Goal: Navigation & Orientation: Understand site structure

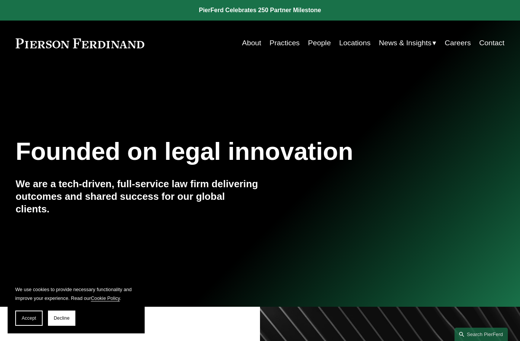
click at [292, 44] on link "Practices" at bounding box center [284, 43] width 30 height 15
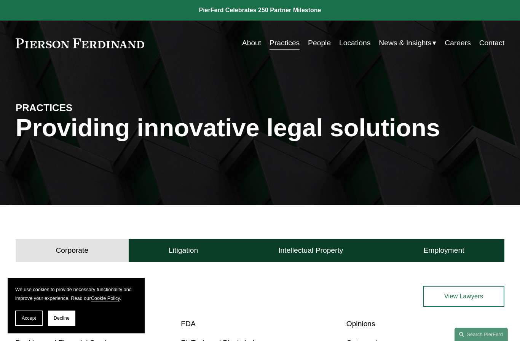
click at [349, 43] on link "Locations" at bounding box center [354, 43] width 31 height 15
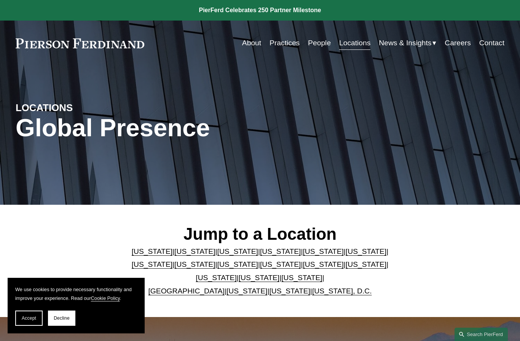
click at [318, 41] on link "People" at bounding box center [319, 43] width 23 height 15
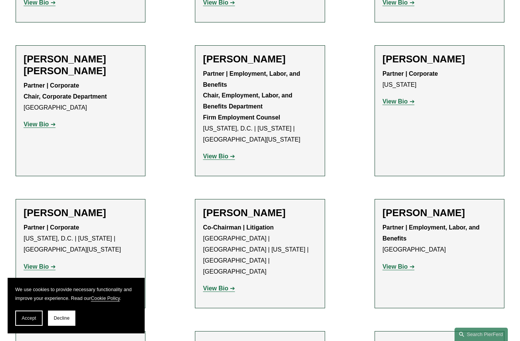
scroll to position [3110, 0]
